Goal: Task Accomplishment & Management: Complete application form

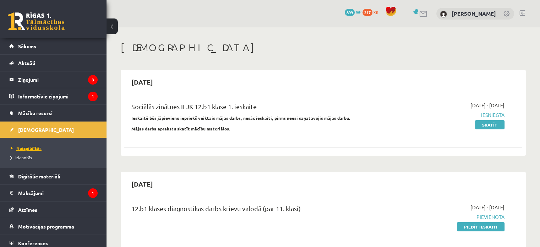
click at [26, 145] on span "Neizpildītās" at bounding box center [26, 148] width 31 height 6
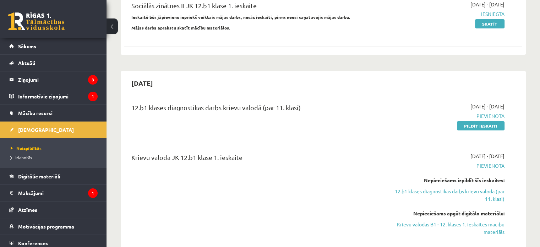
scroll to position [105, 0]
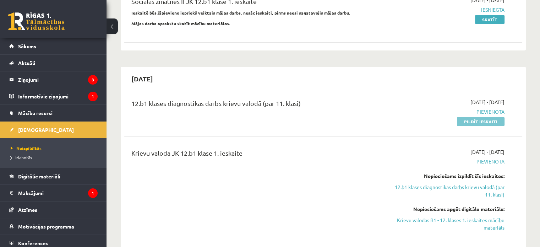
click at [496, 121] on link "Pildīt ieskaiti" at bounding box center [481, 121] width 48 height 9
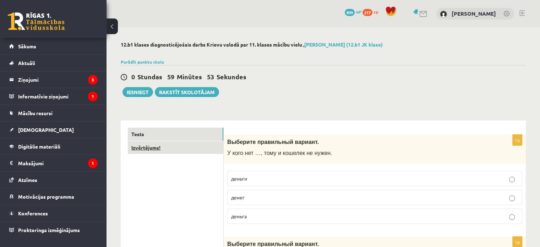
click at [160, 151] on link "Izvērtējums!" at bounding box center [175, 147] width 95 height 13
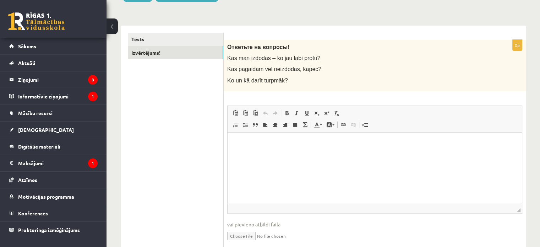
scroll to position [95, 0]
click at [244, 153] on html at bounding box center [374, 143] width 294 height 22
click at [247, 153] on html at bounding box center [374, 143] width 294 height 22
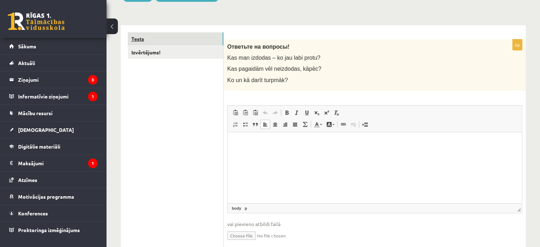
click at [144, 42] on link "Tests" at bounding box center [175, 38] width 95 height 13
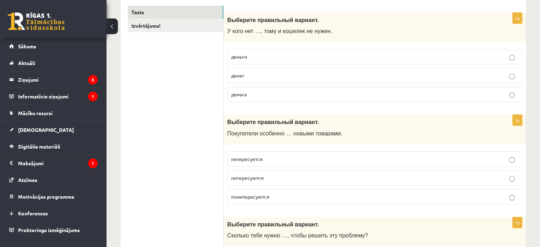
scroll to position [121, 0]
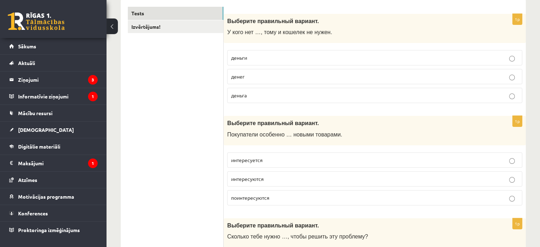
click at [266, 75] on p "денег" at bounding box center [374, 76] width 287 height 7
click at [263, 179] on span "интересуются" at bounding box center [247, 178] width 33 height 6
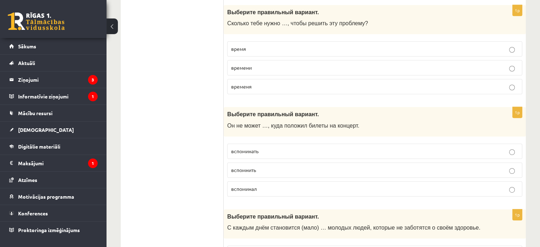
scroll to position [334, 0]
click at [249, 168] on span "вспомнить" at bounding box center [243, 169] width 25 height 6
click at [253, 65] on p "времени" at bounding box center [374, 67] width 287 height 7
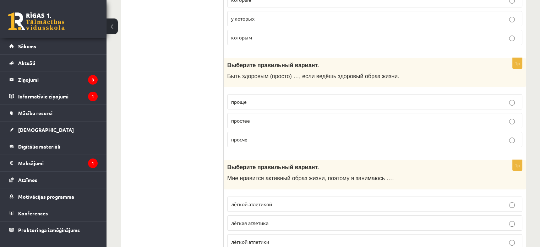
scroll to position [2799, 0]
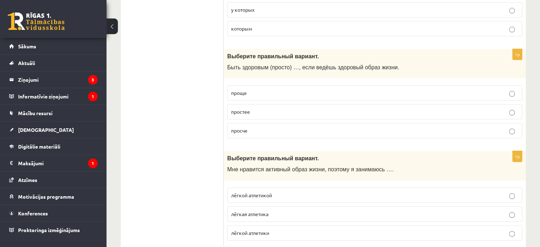
click at [255, 192] on span "лёгкой атлетикой" at bounding box center [251, 195] width 41 height 6
click at [254, 89] on p "проще" at bounding box center [374, 92] width 287 height 7
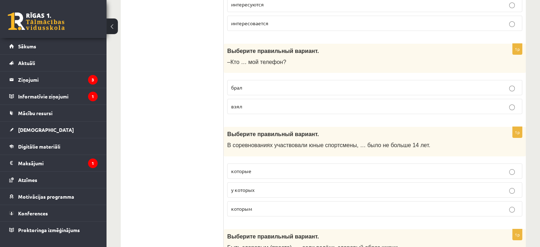
scroll to position [2618, 0]
click at [252, 205] on p "которым" at bounding box center [374, 208] width 287 height 7
click at [263, 103] on p "взял" at bounding box center [374, 106] width 287 height 7
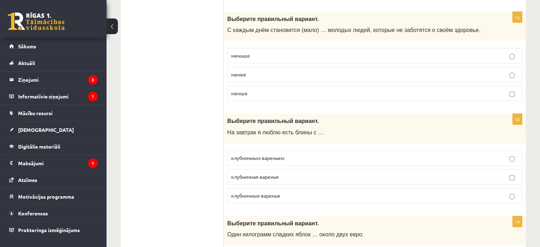
scroll to position [532, 0]
click at [251, 89] on p "менше" at bounding box center [374, 92] width 287 height 7
click at [248, 54] on span "меньше" at bounding box center [240, 54] width 19 height 6
click at [251, 157] on p "клубничным вареньем" at bounding box center [374, 156] width 287 height 7
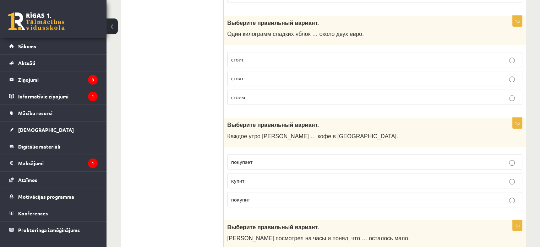
scroll to position [731, 0]
click at [259, 57] on p "стоит" at bounding box center [374, 59] width 287 height 7
click at [245, 160] on span "покупает" at bounding box center [241, 161] width 21 height 6
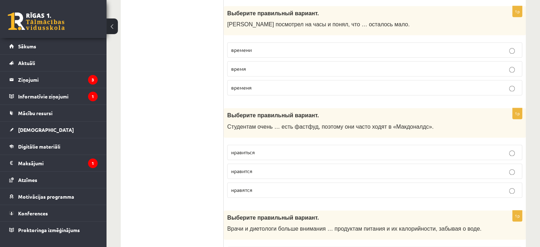
scroll to position [945, 0]
click at [247, 168] on span "нравится" at bounding box center [241, 170] width 21 height 6
click at [258, 46] on p "времени" at bounding box center [374, 49] width 287 height 7
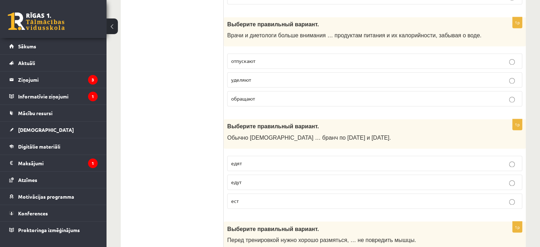
scroll to position [1138, 0]
click at [248, 164] on label "едят" at bounding box center [374, 162] width 295 height 15
click at [263, 78] on label "уделяют" at bounding box center [374, 79] width 295 height 15
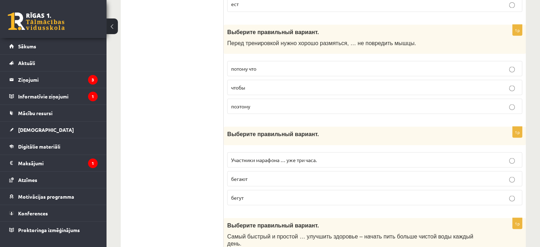
scroll to position [1334, 0]
click at [237, 194] on span "бегут" at bounding box center [237, 197] width 12 height 6
click at [250, 84] on p "чтобы" at bounding box center [374, 87] width 287 height 7
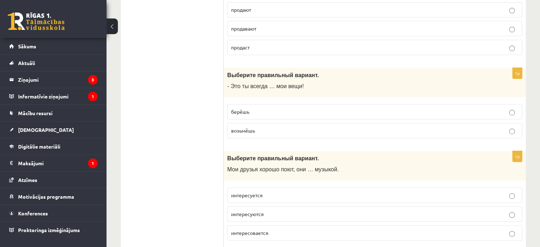
scroll to position [2410, 0]
click at [251, 108] on p "берёшь" at bounding box center [374, 111] width 287 height 7
click at [260, 210] on span "интересуются" at bounding box center [247, 213] width 33 height 6
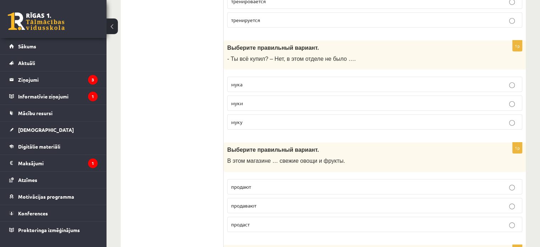
scroll to position [2234, 0]
click at [251, 99] on p "муки" at bounding box center [374, 102] width 287 height 7
click at [243, 201] on span "продавают" at bounding box center [243, 204] width 25 height 6
click at [244, 182] on span "продают" at bounding box center [241, 185] width 20 height 6
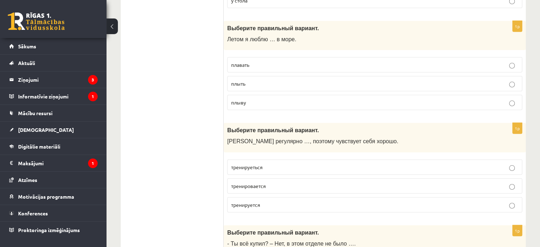
scroll to position [2048, 0]
click at [263, 201] on p "тренируется" at bounding box center [374, 204] width 287 height 7
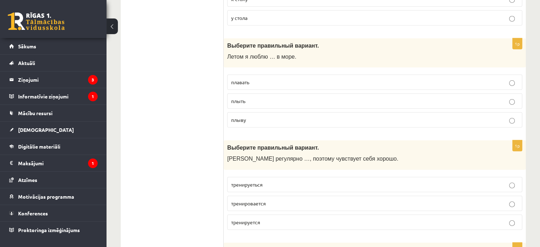
scroll to position [2031, 0]
click at [263, 78] on p "плавать" at bounding box center [374, 81] width 287 height 7
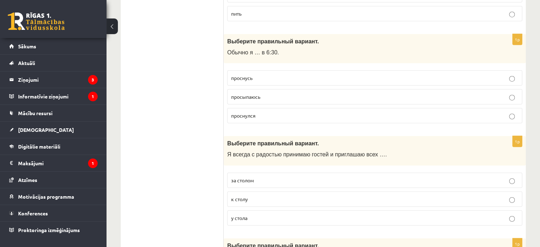
scroll to position [1831, 0]
click at [254, 93] on span "просыпаюсь" at bounding box center [245, 96] width 29 height 6
click at [237, 196] on span "к столу" at bounding box center [239, 199] width 17 height 6
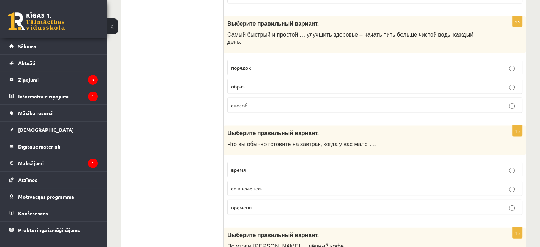
scroll to position [1535, 0]
click at [240, 200] on label "времени" at bounding box center [374, 207] width 295 height 15
click at [241, 98] on label "способ" at bounding box center [374, 105] width 295 height 15
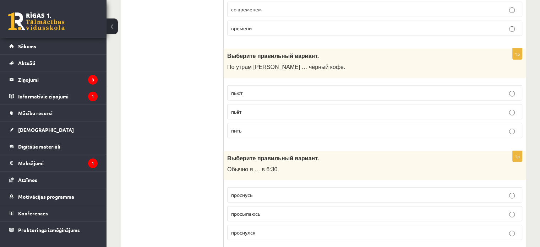
scroll to position [1717, 0]
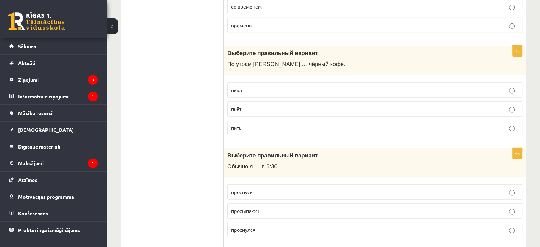
click at [246, 105] on p "пьёт" at bounding box center [374, 108] width 287 height 7
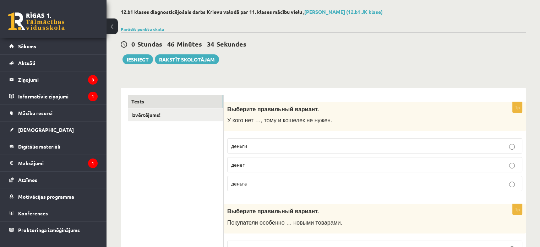
scroll to position [0, 0]
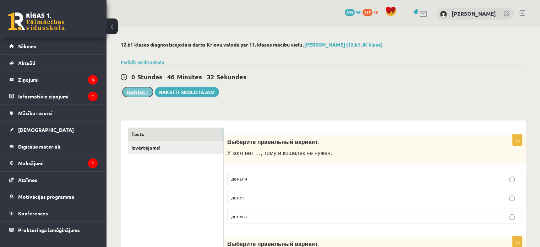
click at [129, 94] on button "Iesniegt" at bounding box center [137, 92] width 31 height 10
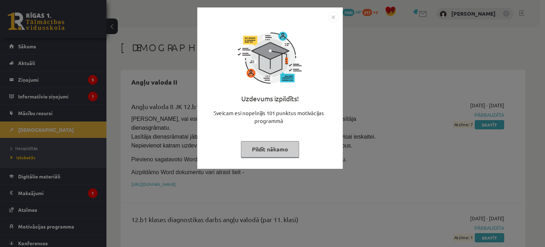
click at [333, 17] on img "Close" at bounding box center [333, 17] width 11 height 11
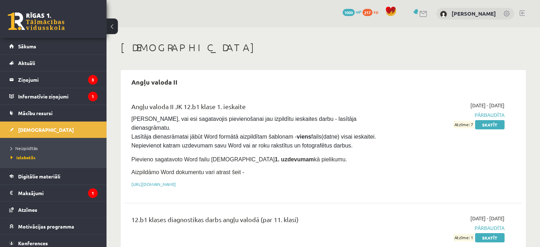
click at [342, 12] on span "1000" at bounding box center [348, 12] width 12 height 7
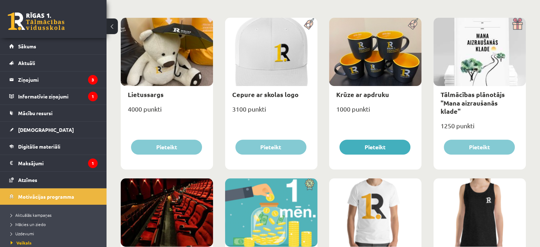
scroll to position [104, 0]
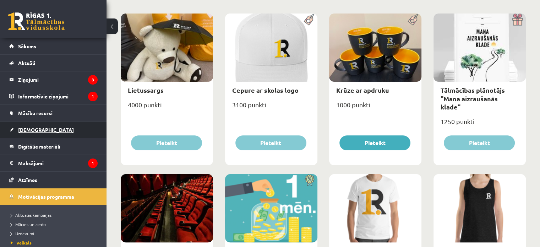
click at [18, 129] on span "[DEMOGRAPHIC_DATA]" at bounding box center [46, 129] width 56 height 6
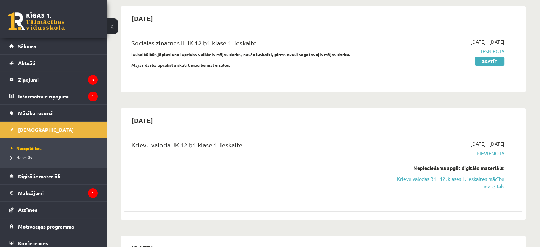
scroll to position [74, 0]
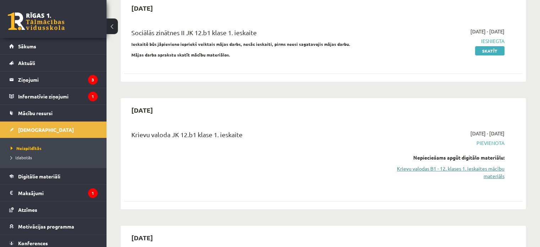
click at [468, 167] on link "Krievu valodas B1 - 12. klases 1. ieskaites mācību materiāls" at bounding box center [445, 172] width 117 height 15
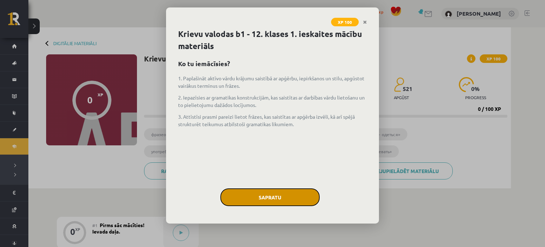
click at [266, 199] on button "Sapratu" at bounding box center [269, 197] width 99 height 18
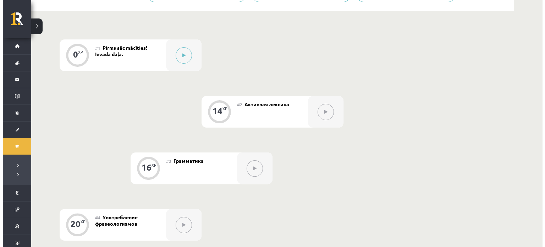
scroll to position [175, 0]
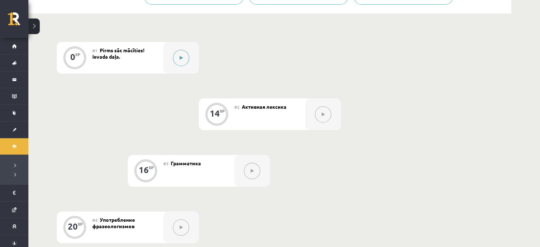
click at [186, 57] on button at bounding box center [181, 58] width 16 height 16
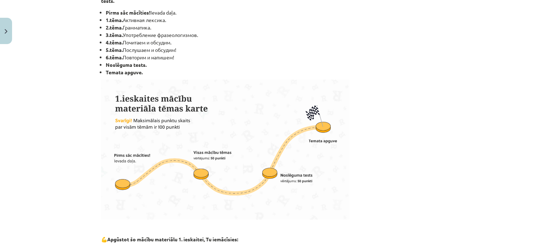
scroll to position [430, 0]
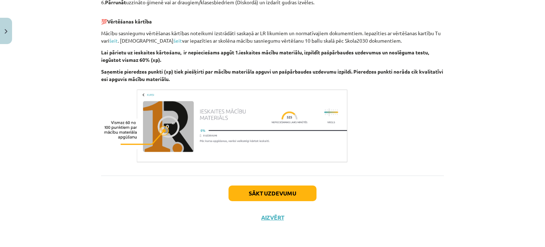
click at [267, 203] on div "Sākt uzdevumu Aizvērt" at bounding box center [272, 200] width 343 height 50
click at [268, 195] on button "Sākt uzdevumu" at bounding box center [273, 193] width 88 height 16
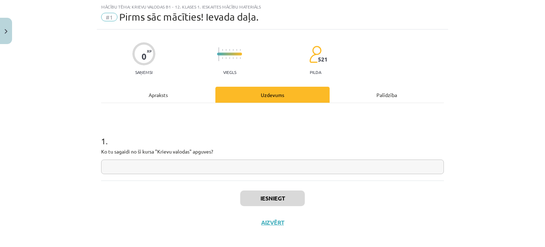
click at [253, 166] on input "text" at bounding box center [272, 166] width 343 height 15
type input "*"
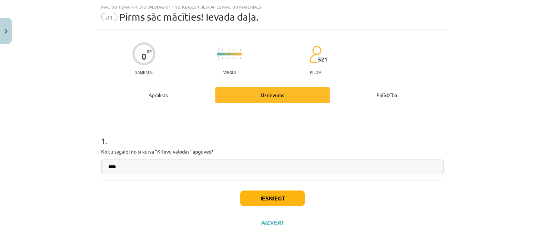
type input "****"
click at [264, 195] on button "Iesniegt" at bounding box center [272, 198] width 65 height 16
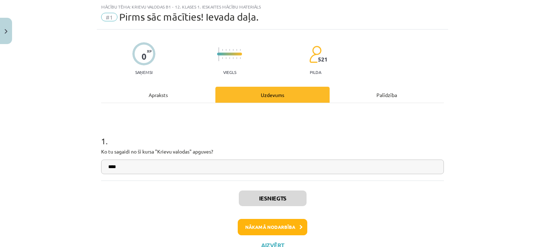
scroll to position [175, 0]
click at [258, 221] on button "Nākamā nodarbība" at bounding box center [273, 227] width 70 height 16
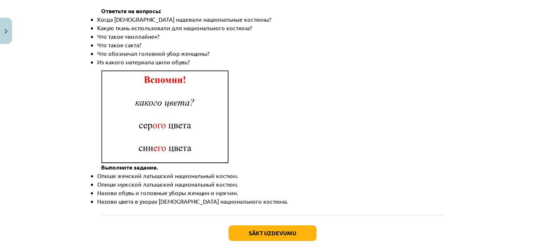
scroll to position [1055, 0]
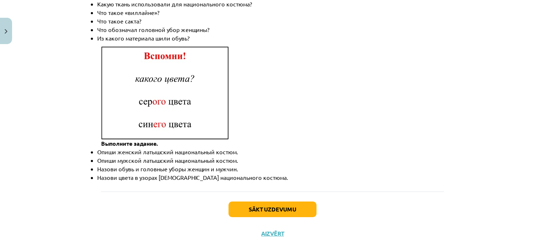
click at [243, 203] on div "Sākt uzdevumu Aizvērt" at bounding box center [272, 216] width 343 height 50
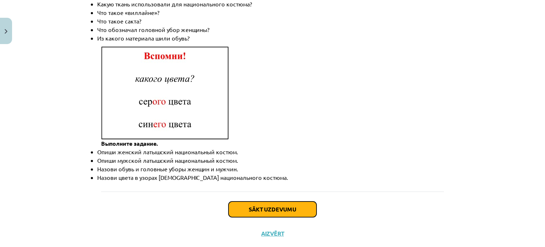
click at [248, 201] on button "Sākt uzdevumu" at bounding box center [273, 209] width 88 height 16
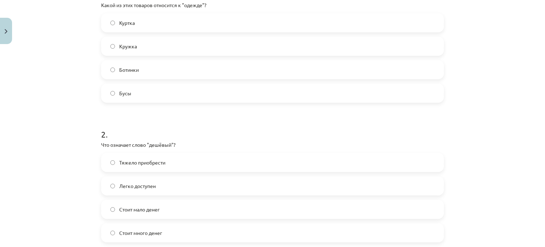
scroll to position [164, 0]
click at [123, 47] on span "Кружка" at bounding box center [128, 45] width 18 height 7
click at [122, 62] on label "Ботинки" at bounding box center [272, 69] width 341 height 18
click at [141, 208] on span "Стоит мало денег" at bounding box center [139, 208] width 40 height 7
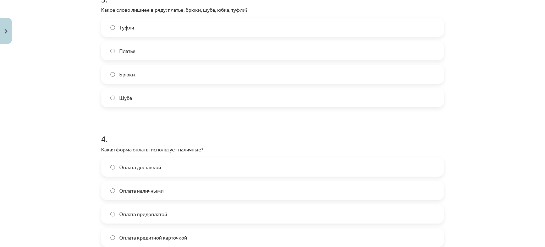
scroll to position [437, 0]
click at [137, 193] on span "Оплата наличными" at bounding box center [141, 191] width 44 height 7
click at [154, 31] on label "Туфли" at bounding box center [272, 29] width 341 height 18
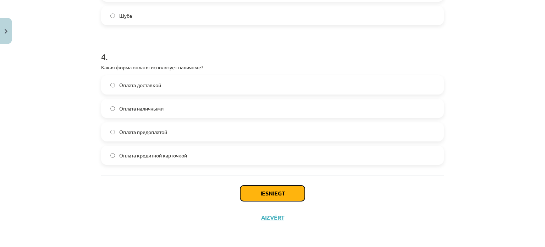
click at [250, 198] on button "Iesniegt" at bounding box center [272, 193] width 65 height 16
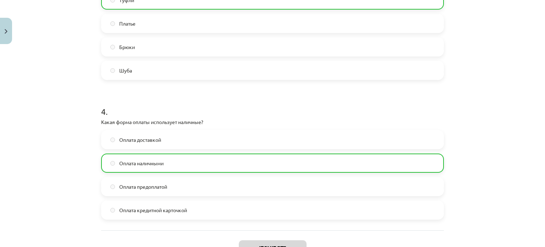
scroll to position [543, 0]
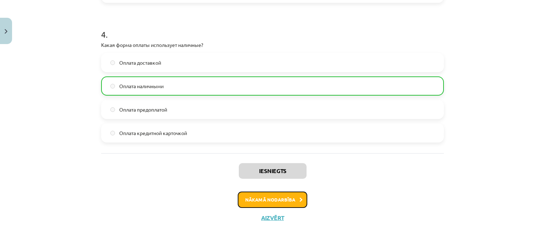
click at [261, 198] on button "Nākamā nodarbība" at bounding box center [273, 199] width 70 height 16
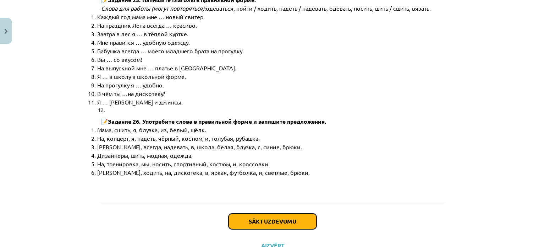
click at [261, 213] on button "Sākt uzdevumu" at bounding box center [273, 221] width 88 height 16
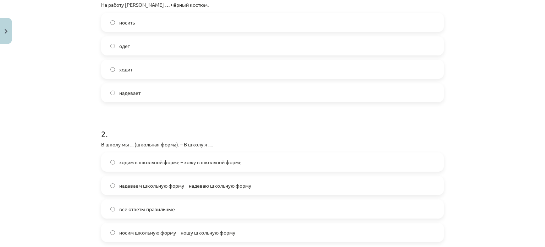
scroll to position [164, 0]
click at [138, 41] on label "одет" at bounding box center [272, 46] width 341 height 18
click at [136, 174] on div "ходим в школьной форме – хожу в школьной форме надеваем школьную форму – надева…" at bounding box center [272, 196] width 343 height 89
click at [126, 190] on label "надеваем школьную форму – надеваю школьную форму" at bounding box center [272, 185] width 341 height 18
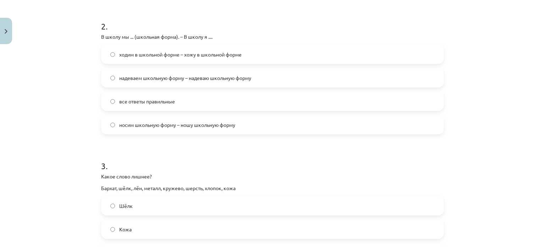
click at [121, 223] on label "Кожа" at bounding box center [272, 229] width 341 height 18
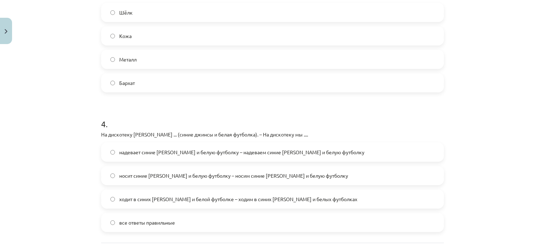
scroll to position [468, 0]
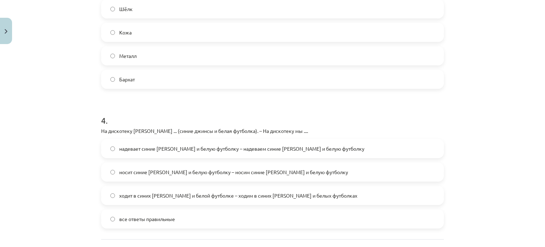
click at [135, 198] on span "ходит в синих [PERSON_NAME] и белой футболке – ходим в синих [PERSON_NAME] и бе…" at bounding box center [238, 195] width 238 height 7
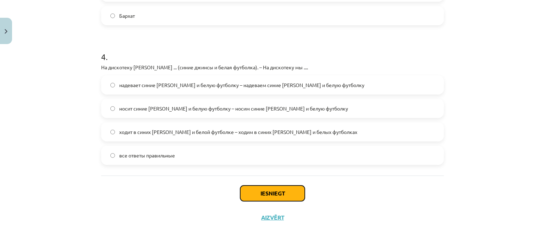
click at [273, 188] on button "Iesniegt" at bounding box center [272, 193] width 65 height 16
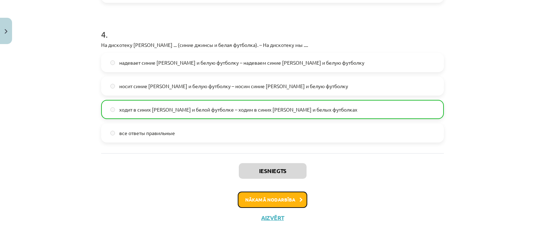
click at [271, 200] on button "Nākamā nodarbība" at bounding box center [273, 199] width 70 height 16
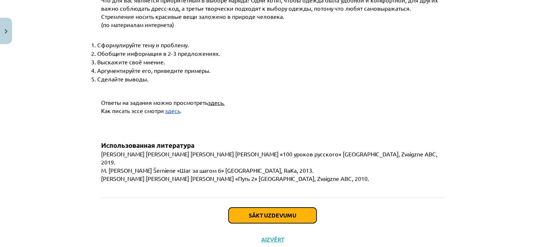
click at [271, 207] on button "Sākt uzdevumu" at bounding box center [273, 215] width 88 height 16
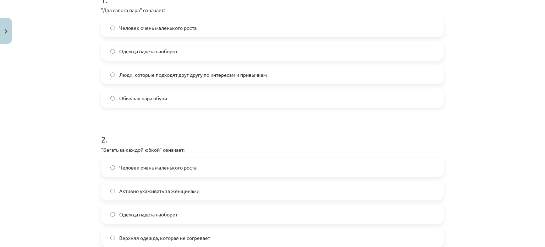
scroll to position [159, 0]
click at [153, 76] on span "Люди, которые подходят друг другу по интересам и привычкам" at bounding box center [193, 74] width 148 height 7
click at [157, 190] on span "Активно ухаживать за женщинами" at bounding box center [159, 190] width 80 height 7
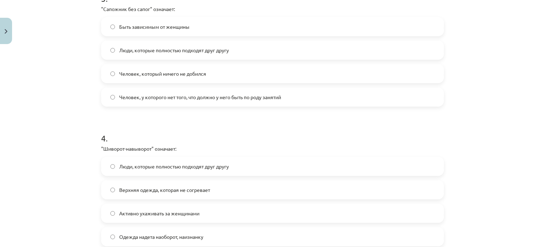
scroll to position [439, 0]
click at [147, 234] on span "Одежда надета наоборот, наизнанку" at bounding box center [161, 235] width 84 height 7
click at [226, 92] on label "Человек, у которого нет того, что должно у него быть по роду занятий" at bounding box center [272, 97] width 341 height 18
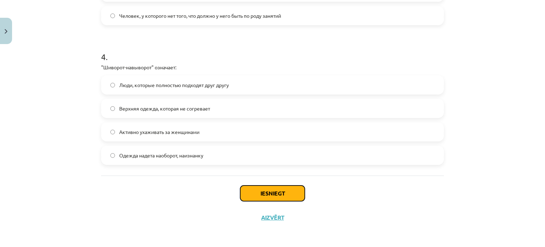
click at [247, 187] on button "Iesniegt" at bounding box center [272, 193] width 65 height 16
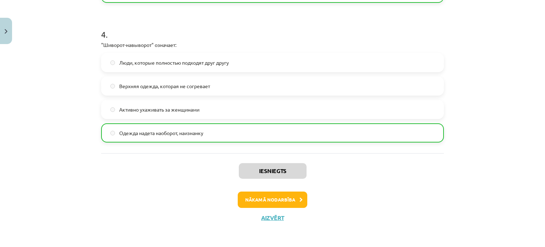
scroll to position [542, 0]
click at [253, 197] on button "Nākamā nodarbība" at bounding box center [273, 200] width 70 height 16
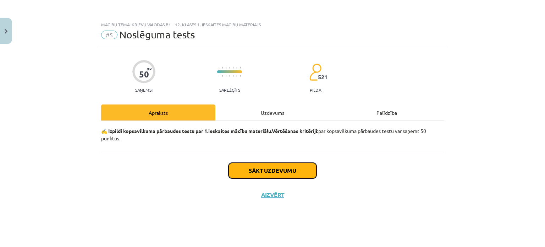
click at [247, 171] on button "Sākt uzdevumu" at bounding box center [273, 171] width 88 height 16
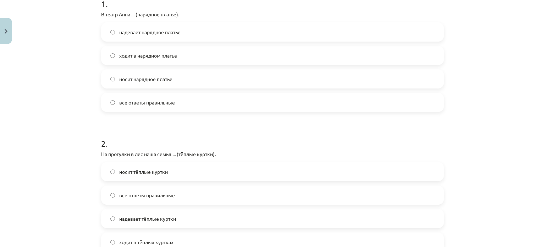
scroll to position [155, 0]
click at [145, 102] on span "все ответы правильные" at bounding box center [147, 102] width 56 height 7
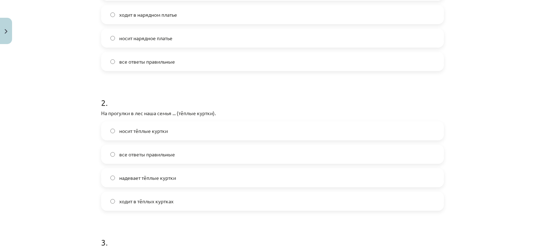
scroll to position [195, 0]
click at [153, 152] on span "все ответы правильные" at bounding box center [147, 154] width 56 height 7
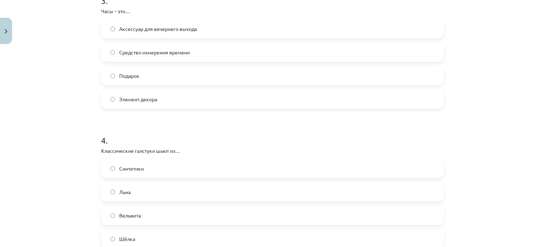
scroll to position [437, 0]
click at [133, 237] on label "Шёлка" at bounding box center [272, 238] width 341 height 18
click at [160, 51] on span "Средство измерения времени" at bounding box center [154, 51] width 71 height 7
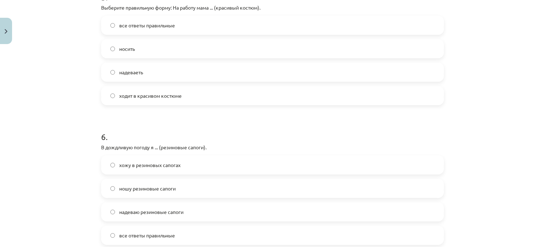
scroll to position [719, 0]
click at [155, 239] on label "все ответы правильные" at bounding box center [272, 235] width 341 height 18
drag, startPoint x: 135, startPoint y: 80, endPoint x: 153, endPoint y: 99, distance: 26.6
click at [153, 99] on div "все ответы правильные носить надеваеть ходит в красивом костюме" at bounding box center [272, 60] width 343 height 89
click at [155, 119] on form "1 . В театр [PERSON_NAME] ... (нарядное платье). надевает нарядное платье ходит…" at bounding box center [272, 112] width 343 height 1380
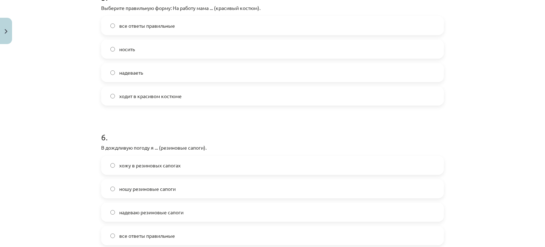
click at [128, 79] on label "надеваеть" at bounding box center [272, 73] width 341 height 18
click at [129, 86] on div "все ответы правильные носить надеваеть ходит в красивом костюме" at bounding box center [272, 60] width 343 height 89
click at [128, 89] on label "ходит в красивом костюме" at bounding box center [272, 96] width 341 height 18
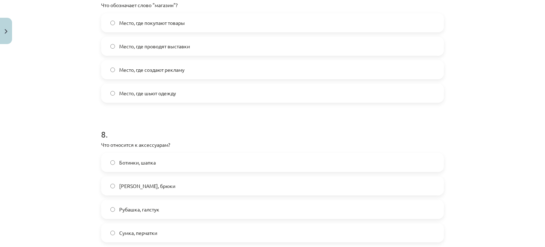
scroll to position [1001, 0]
click at [131, 228] on label "Сумка, перчатки" at bounding box center [272, 233] width 341 height 18
click at [148, 28] on label "Место, где покупают товары" at bounding box center [272, 23] width 341 height 18
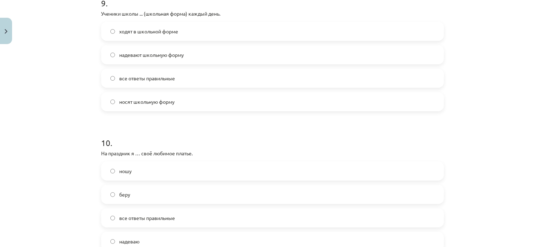
scroll to position [1272, 0]
click at [126, 77] on span "все ответы правильные" at bounding box center [147, 77] width 56 height 7
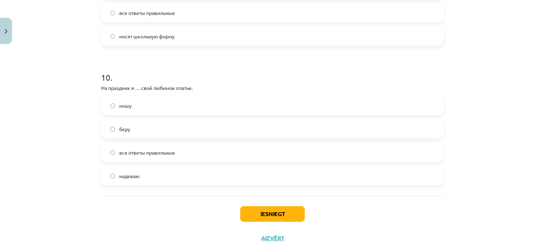
scroll to position [1339, 0]
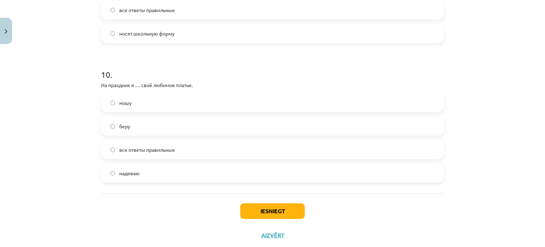
click at [138, 139] on div "ношу беру все ответы правильные надеваю" at bounding box center [272, 137] width 343 height 89
click at [138, 147] on span "все ответы правильные" at bounding box center [147, 149] width 56 height 7
click at [264, 211] on button "Iesniegt" at bounding box center [272, 211] width 65 height 16
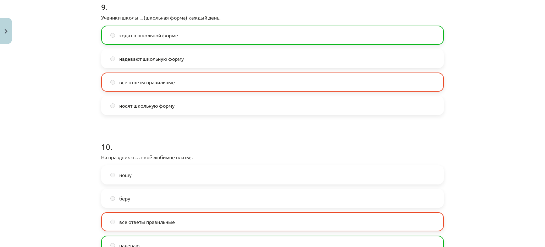
scroll to position [1379, 0]
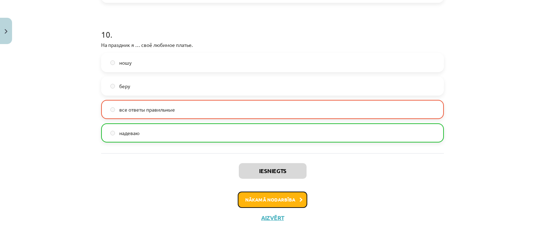
click at [264, 203] on button "Nākamā nodarbība" at bounding box center [273, 199] width 70 height 16
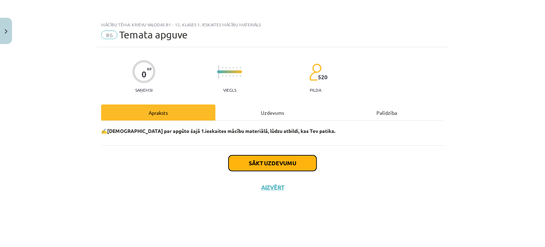
click at [263, 160] on button "Sākt uzdevumu" at bounding box center [273, 163] width 88 height 16
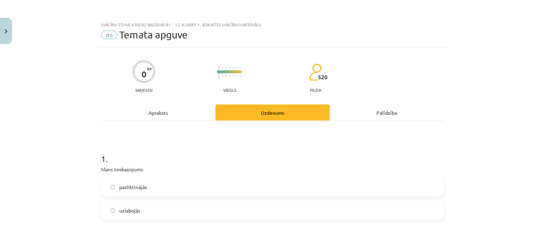
click at [229, 209] on label "uzlabojās" at bounding box center [272, 210] width 341 height 18
click at [219, 192] on label "pasliktinājās" at bounding box center [272, 187] width 341 height 18
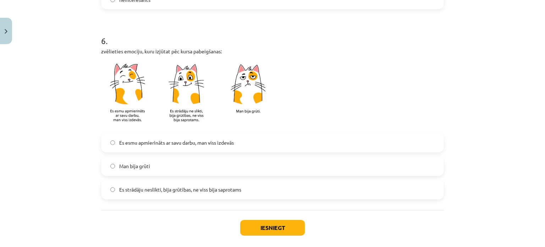
scroll to position [627, 0]
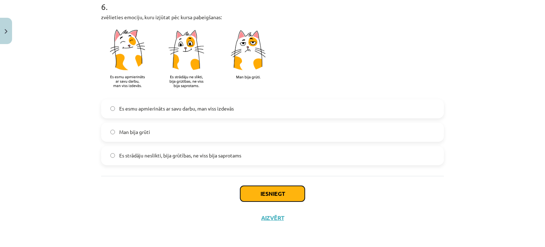
click at [253, 193] on button "Iesniegt" at bounding box center [272, 194] width 65 height 16
